Goal: Task Accomplishment & Management: Use online tool/utility

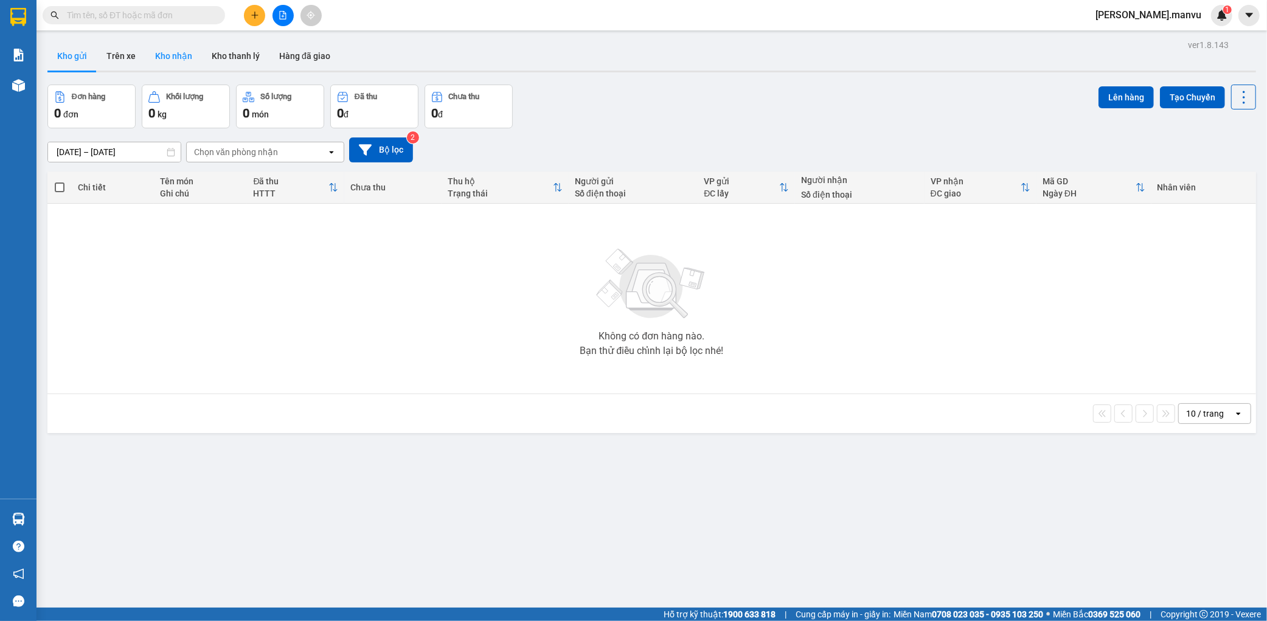
click at [181, 63] on button "Kho nhận" at bounding box center [173, 55] width 57 height 29
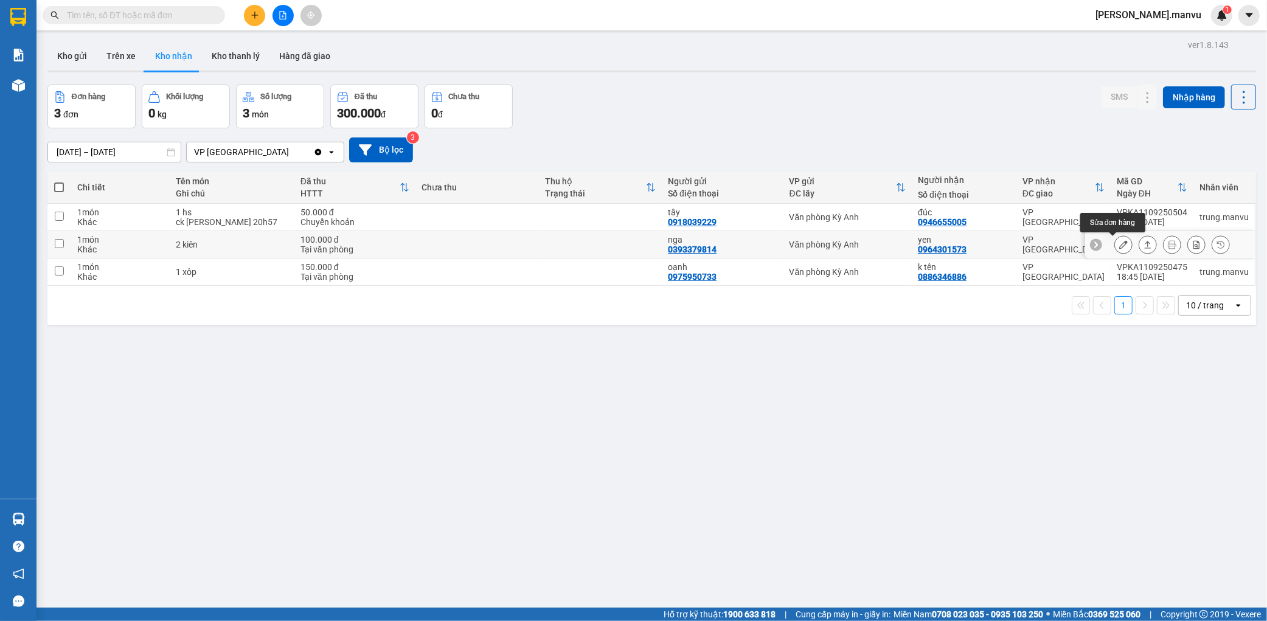
click at [1119, 245] on icon at bounding box center [1123, 244] width 9 height 9
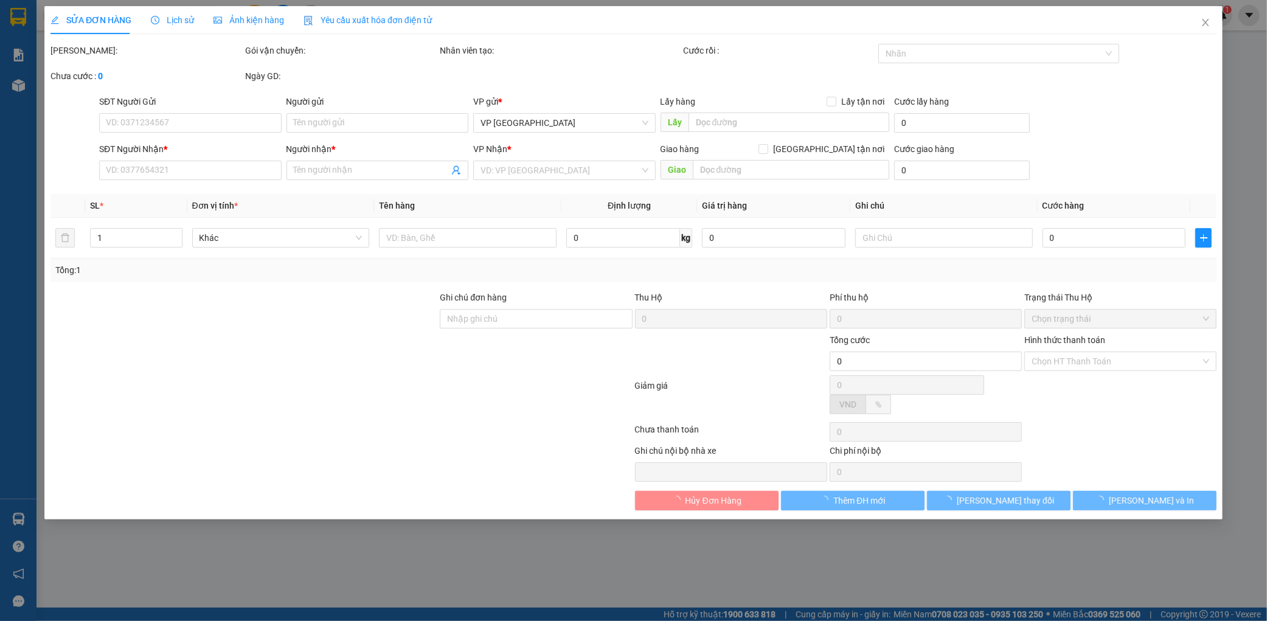
type input "0393379814"
type input "nga"
type input "0964301573"
type input "yen"
type input "100.000"
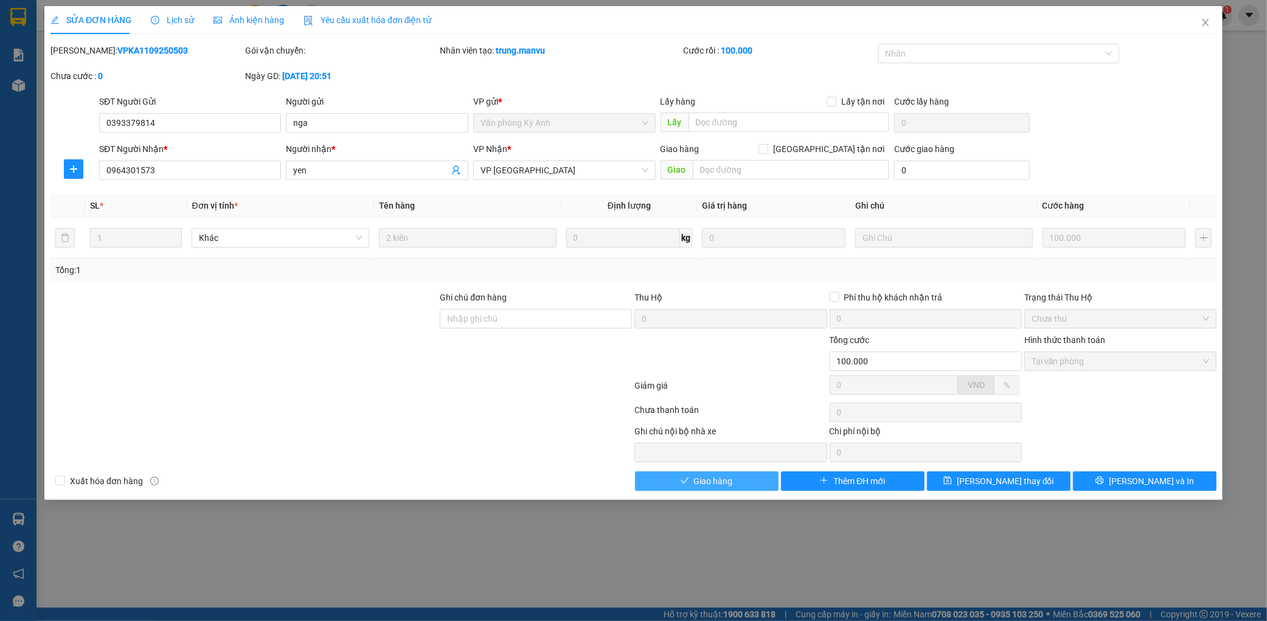
click at [694, 484] on span "Giao hàng" at bounding box center [713, 481] width 39 height 13
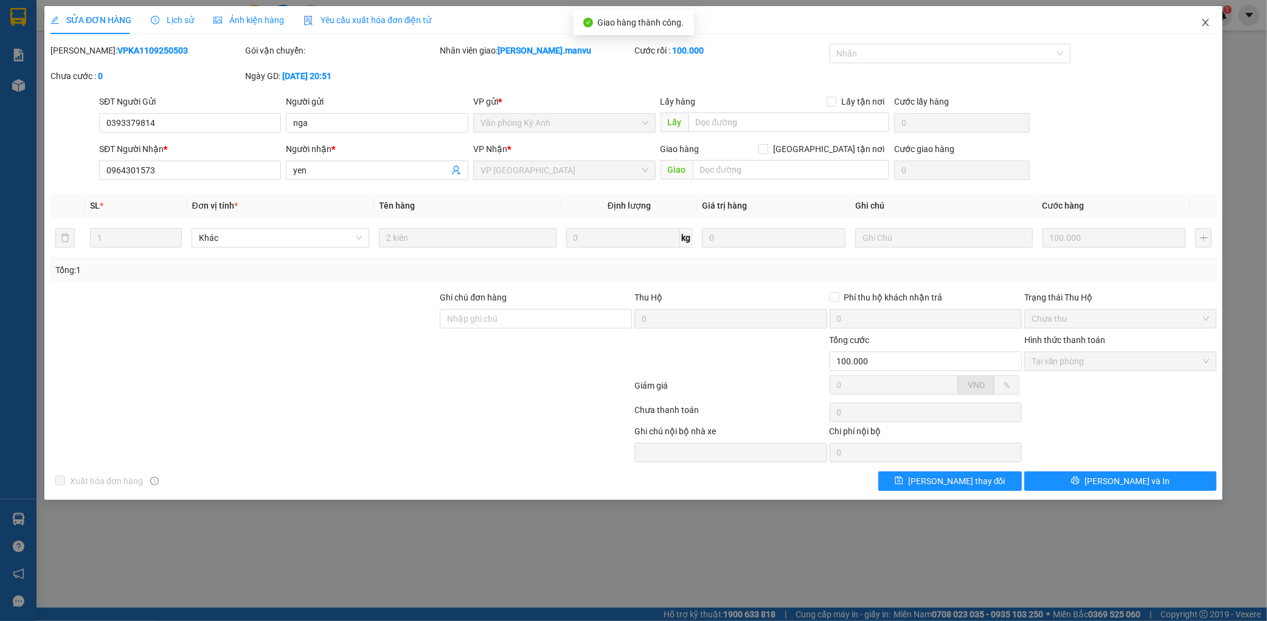
click at [1207, 15] on span "Close" at bounding box center [1206, 23] width 34 height 34
